Goal: Task Accomplishment & Management: Use online tool/utility

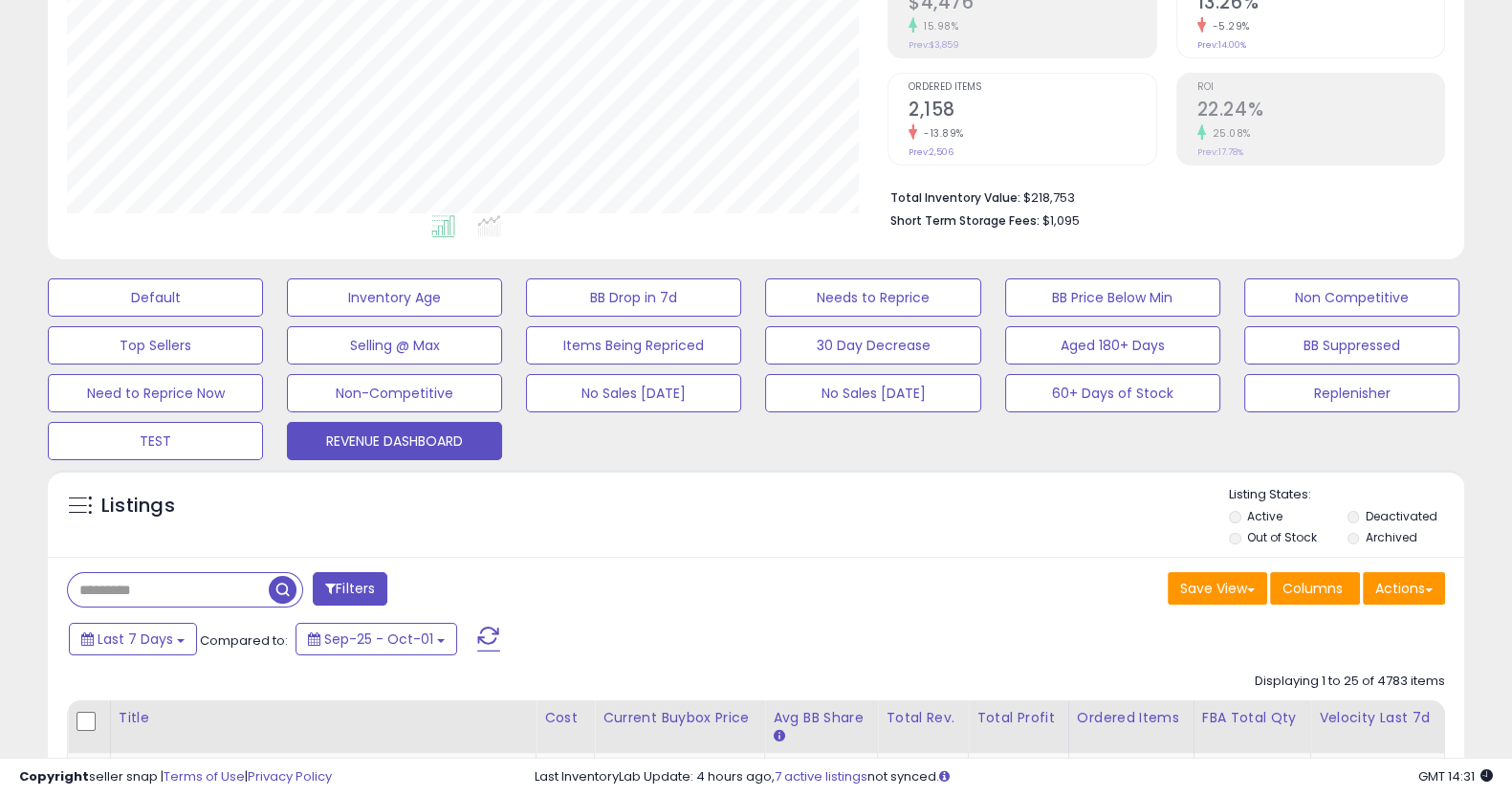
scroll to position [358, 0]
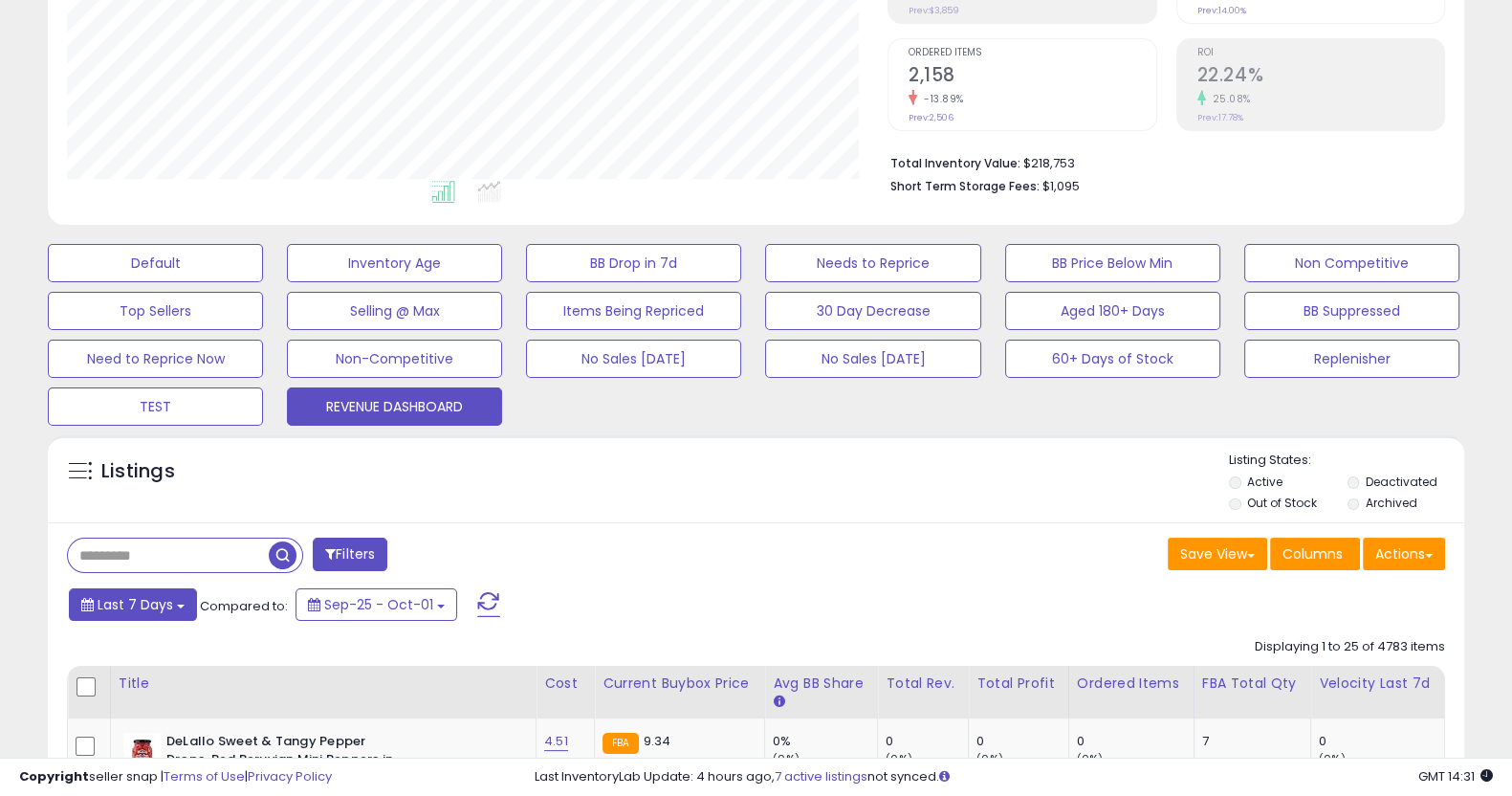
click at [170, 617] on button "Last 7 Days" at bounding box center [133, 605] width 128 height 32
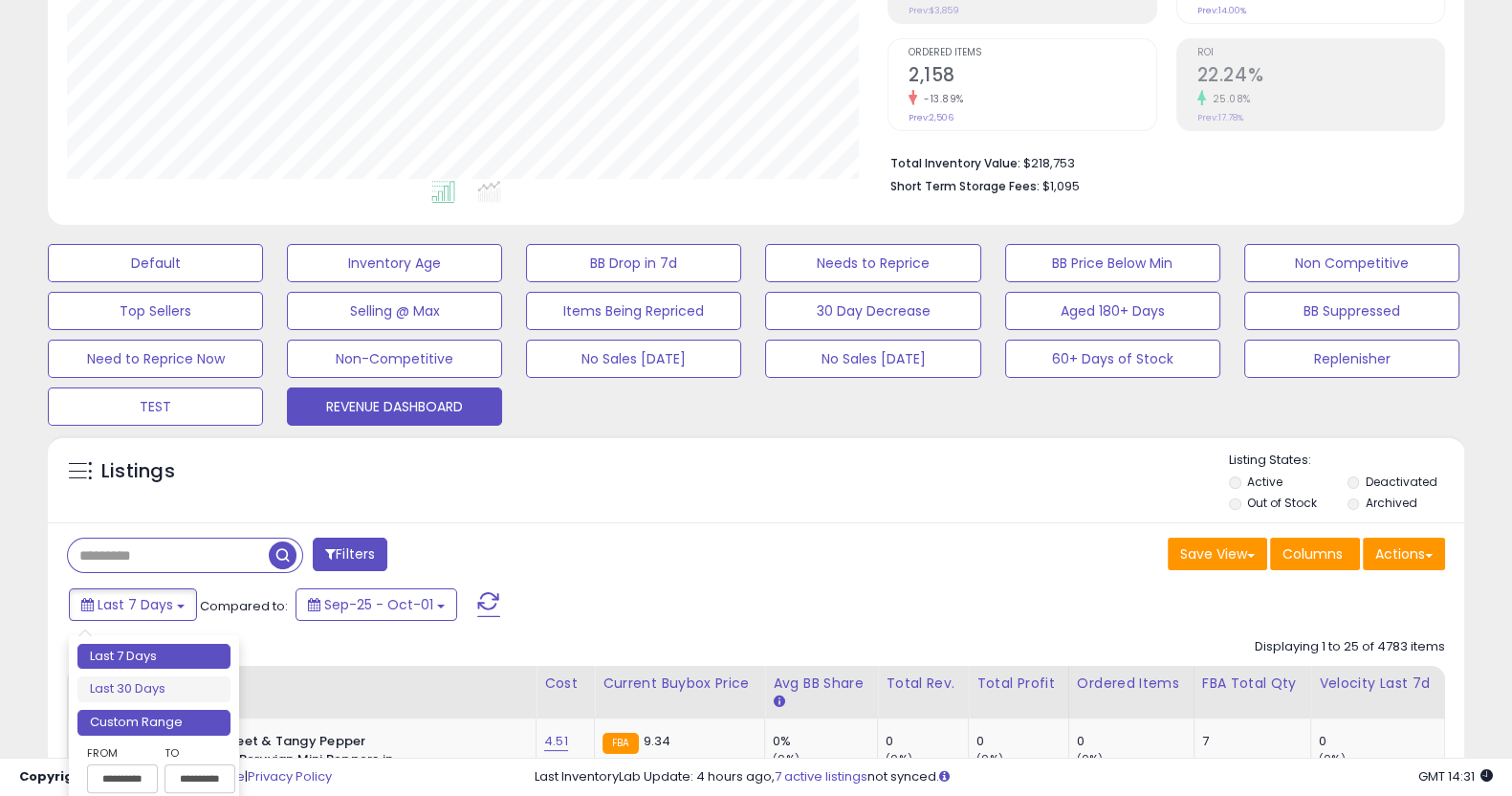
click at [168, 719] on li "Custom Range" at bounding box center [153, 723] width 153 height 25
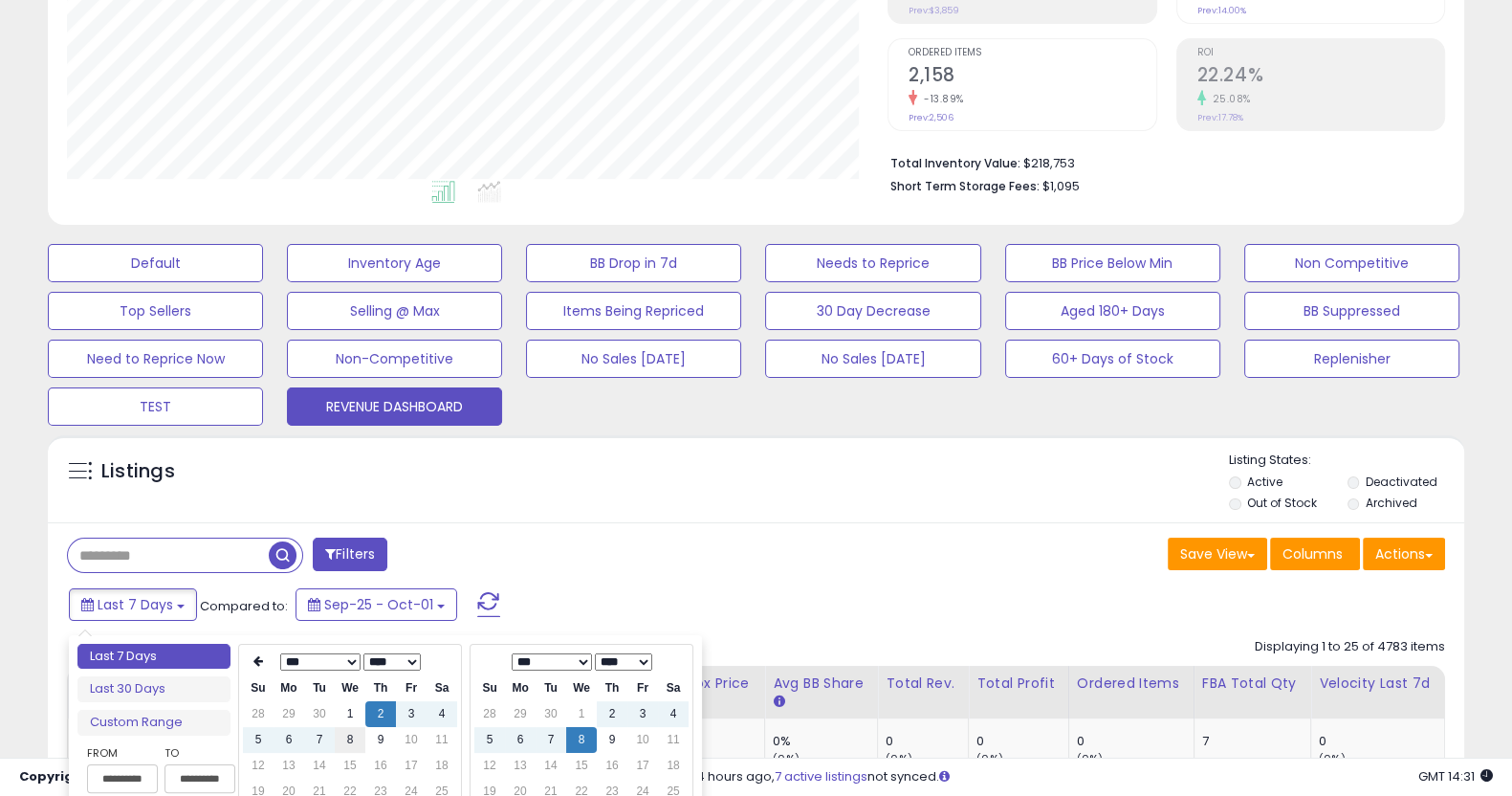
click at [358, 743] on td "8" at bounding box center [349, 740] width 30 height 25
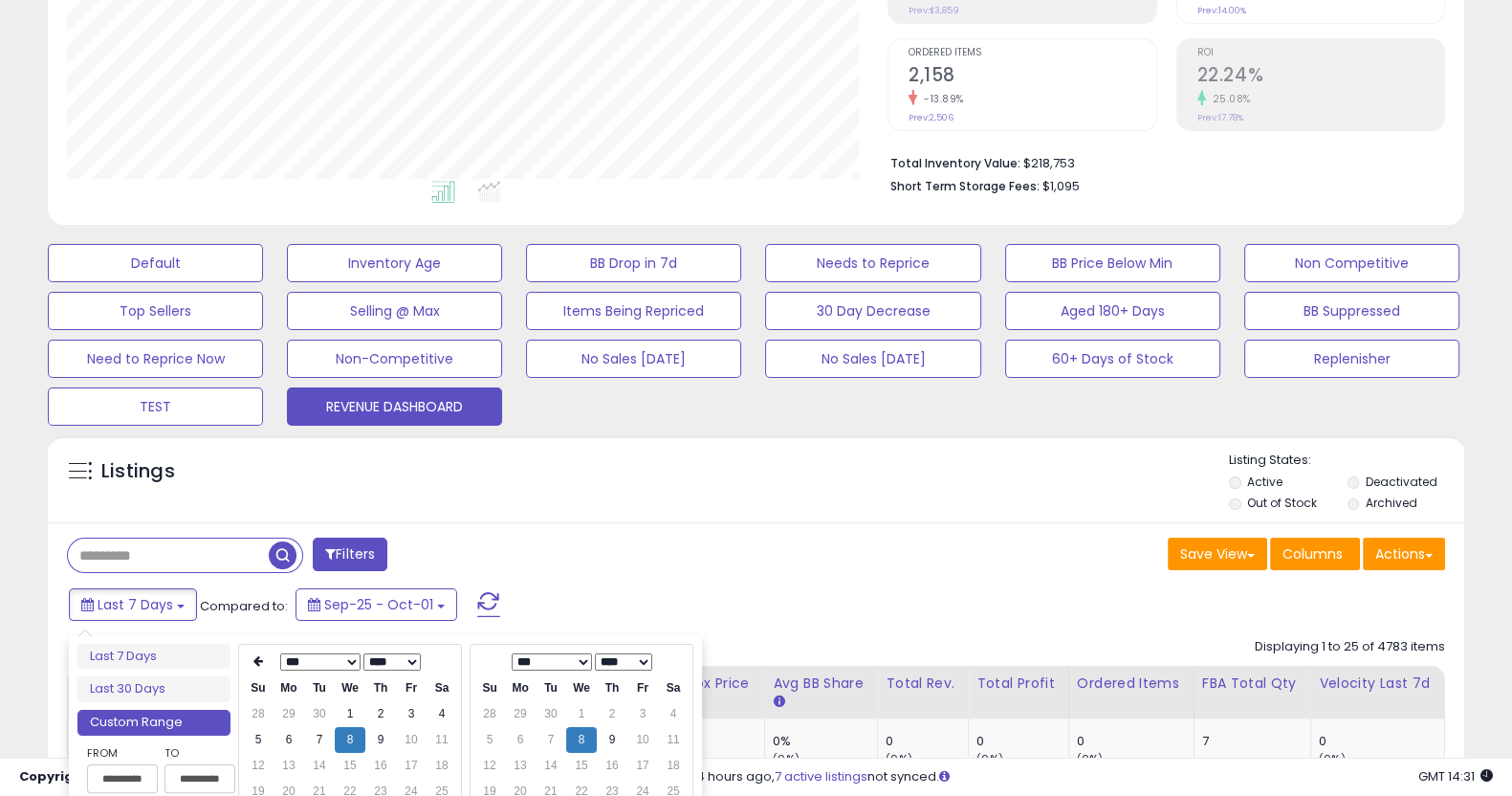
type input "**********"
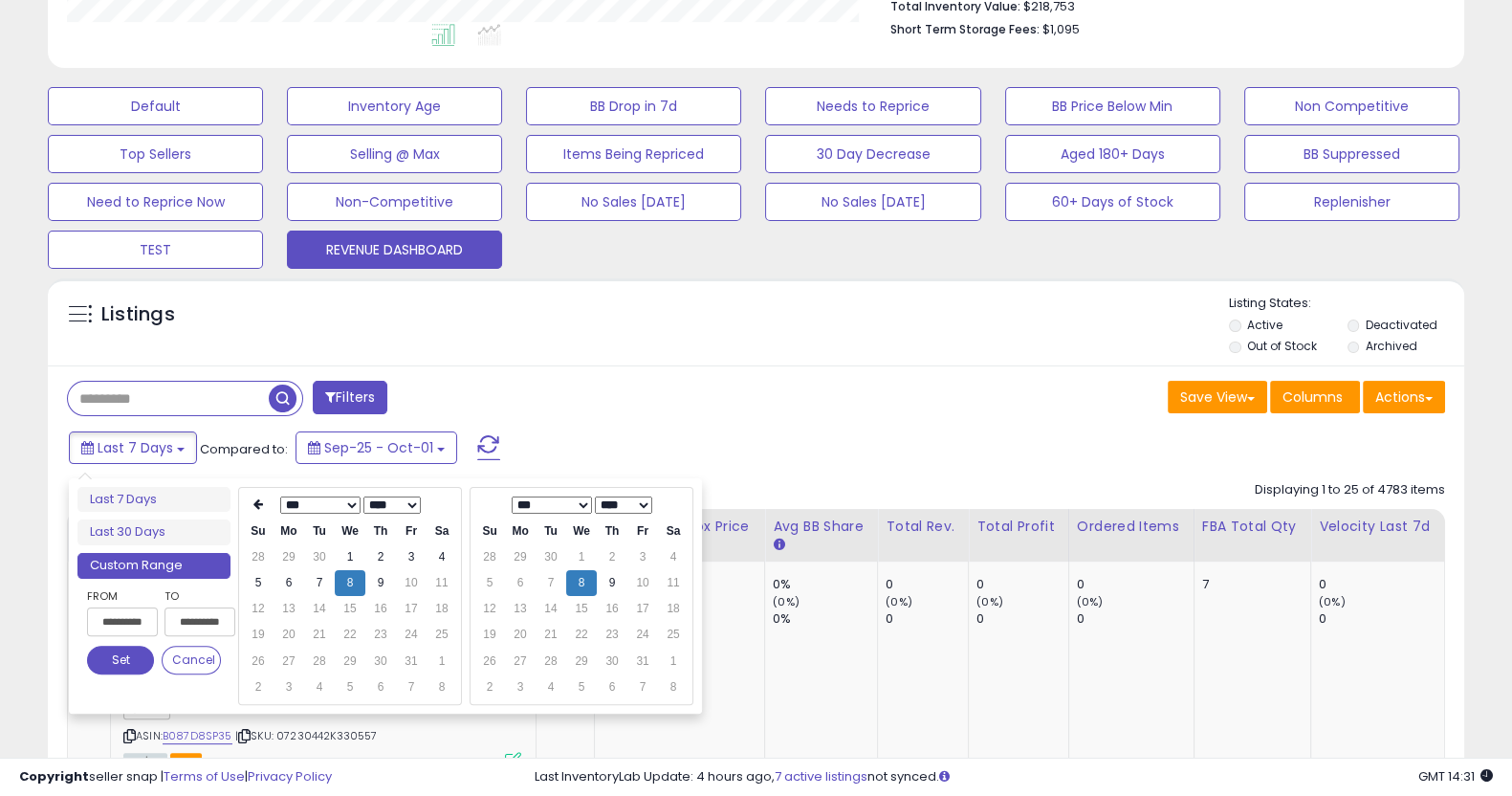
scroll to position [478, 0]
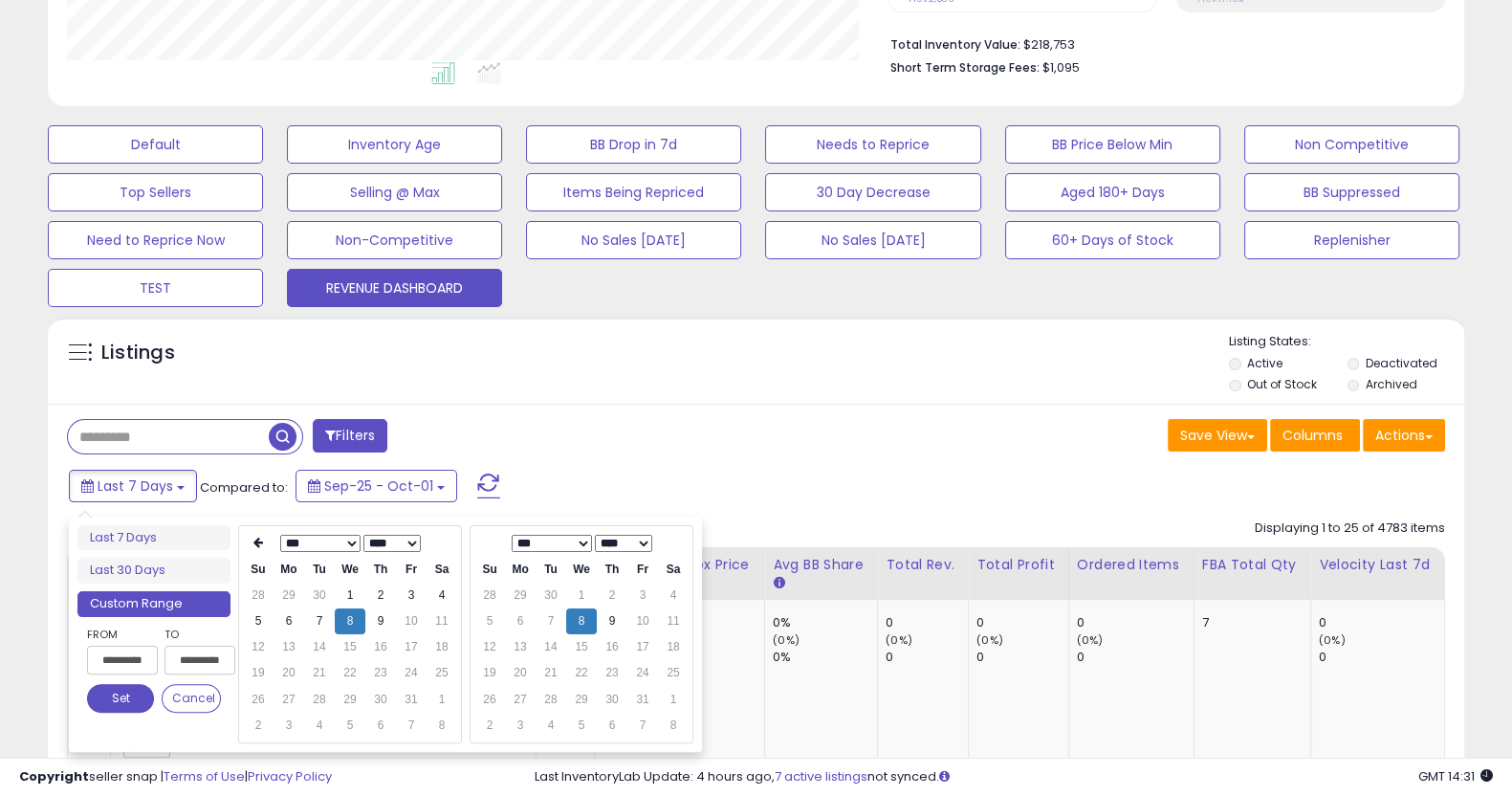
click at [134, 696] on button "Set" at bounding box center [120, 698] width 67 height 28
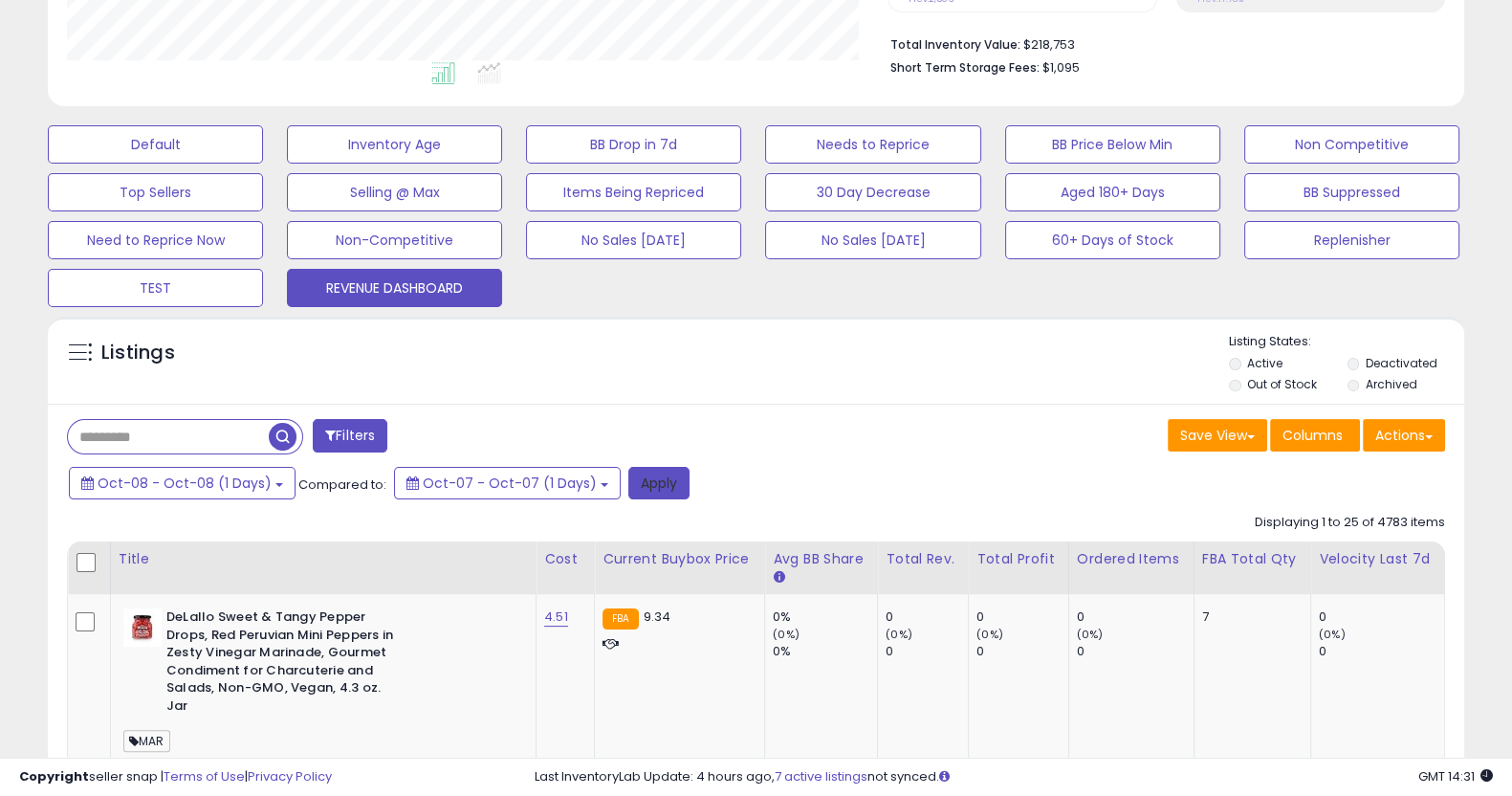
click at [635, 489] on button "Apply" at bounding box center [659, 482] width 61 height 32
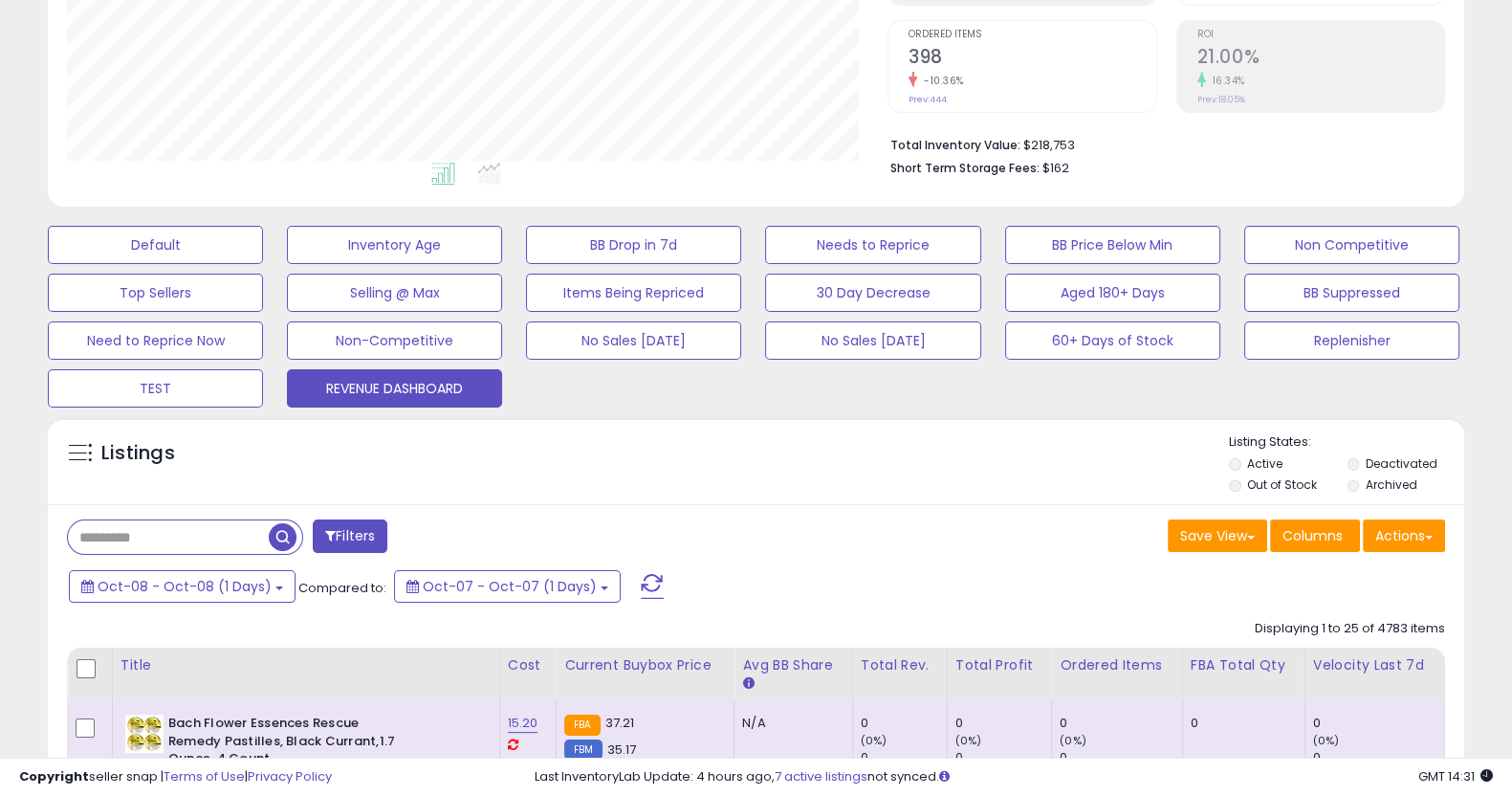
scroll to position [420, 0]
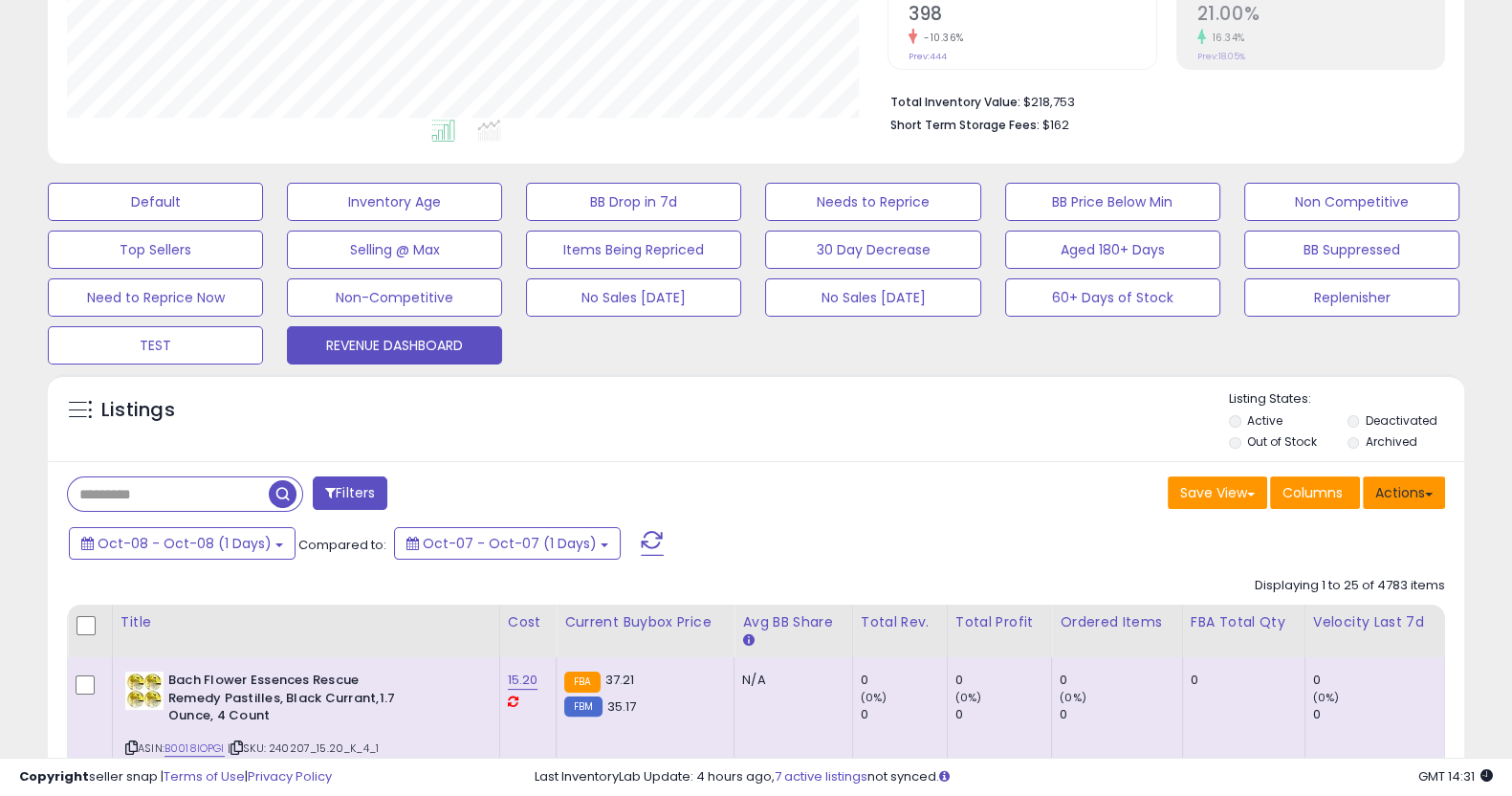
click at [1408, 497] on button "Actions" at bounding box center [1404, 492] width 82 height 32
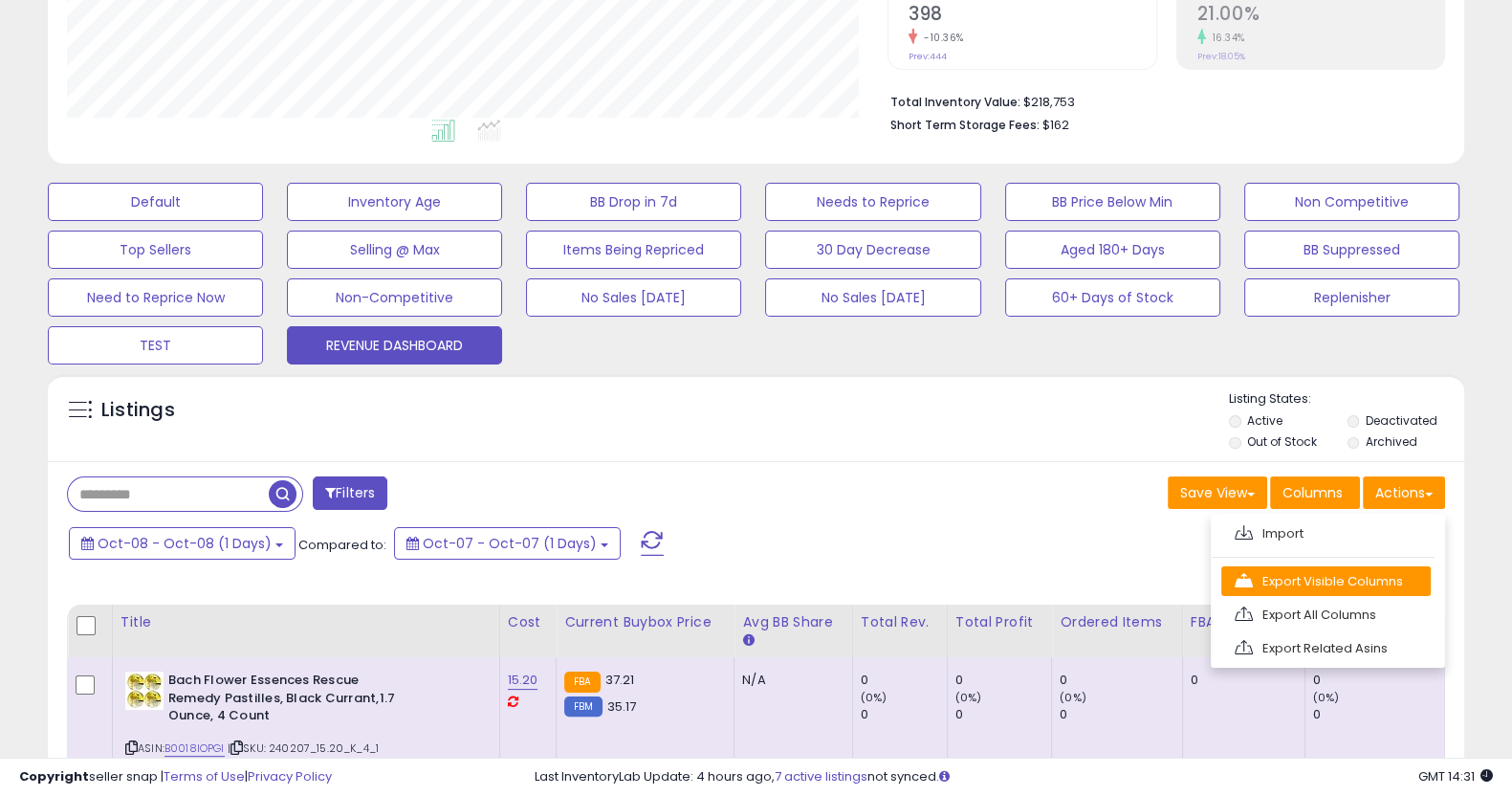
click at [1387, 584] on link "Export Visible Columns" at bounding box center [1326, 581] width 210 height 29
